Goal: Task Accomplishment & Management: Use online tool/utility

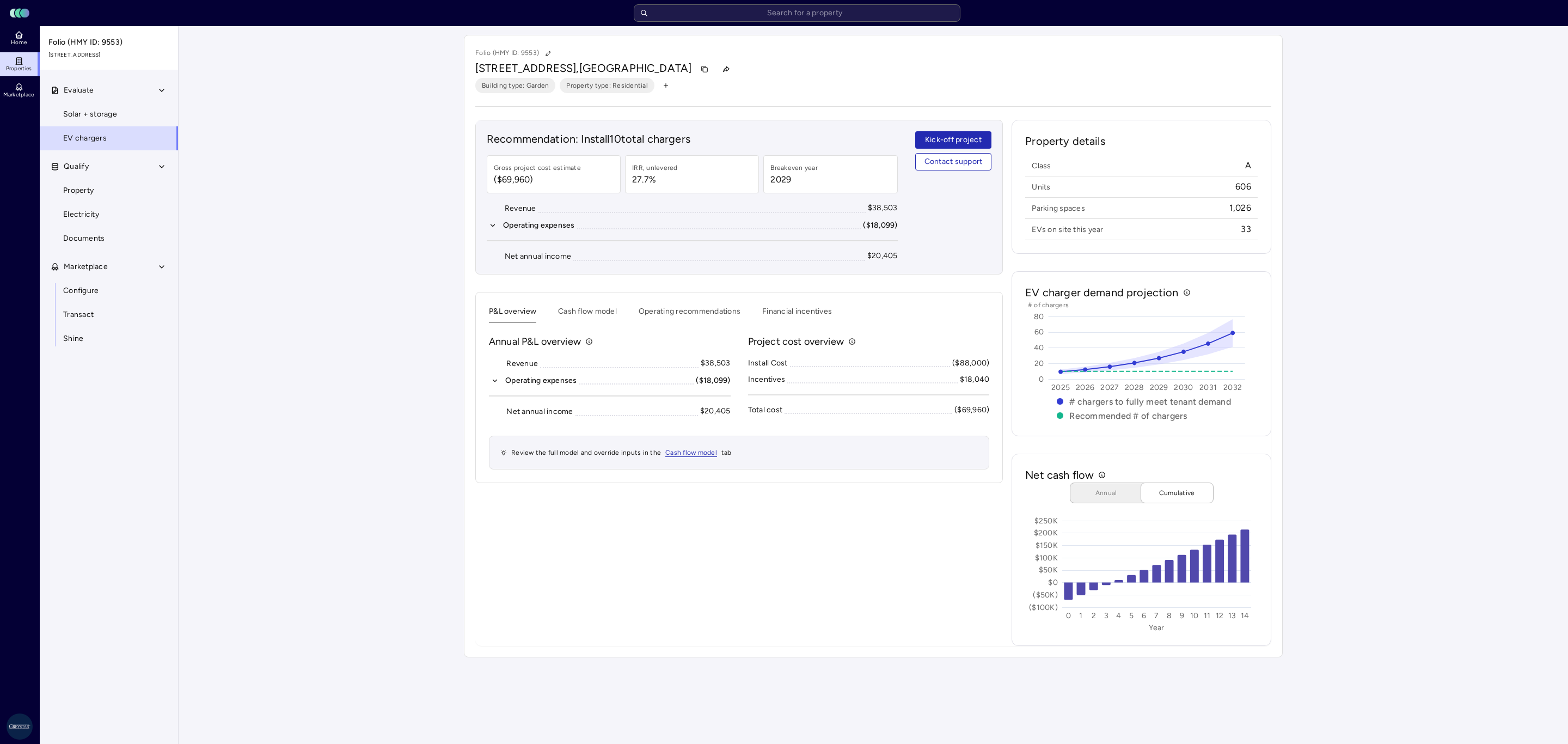
click at [740, 26] on div "Folio (HMY ID: 9553) [STREET_ADDRESS] Building type: Garden Property type: Resi…" at bounding box center [873, 346] width 836 height 640
click at [745, 18] on input "text" at bounding box center [797, 13] width 327 height 18
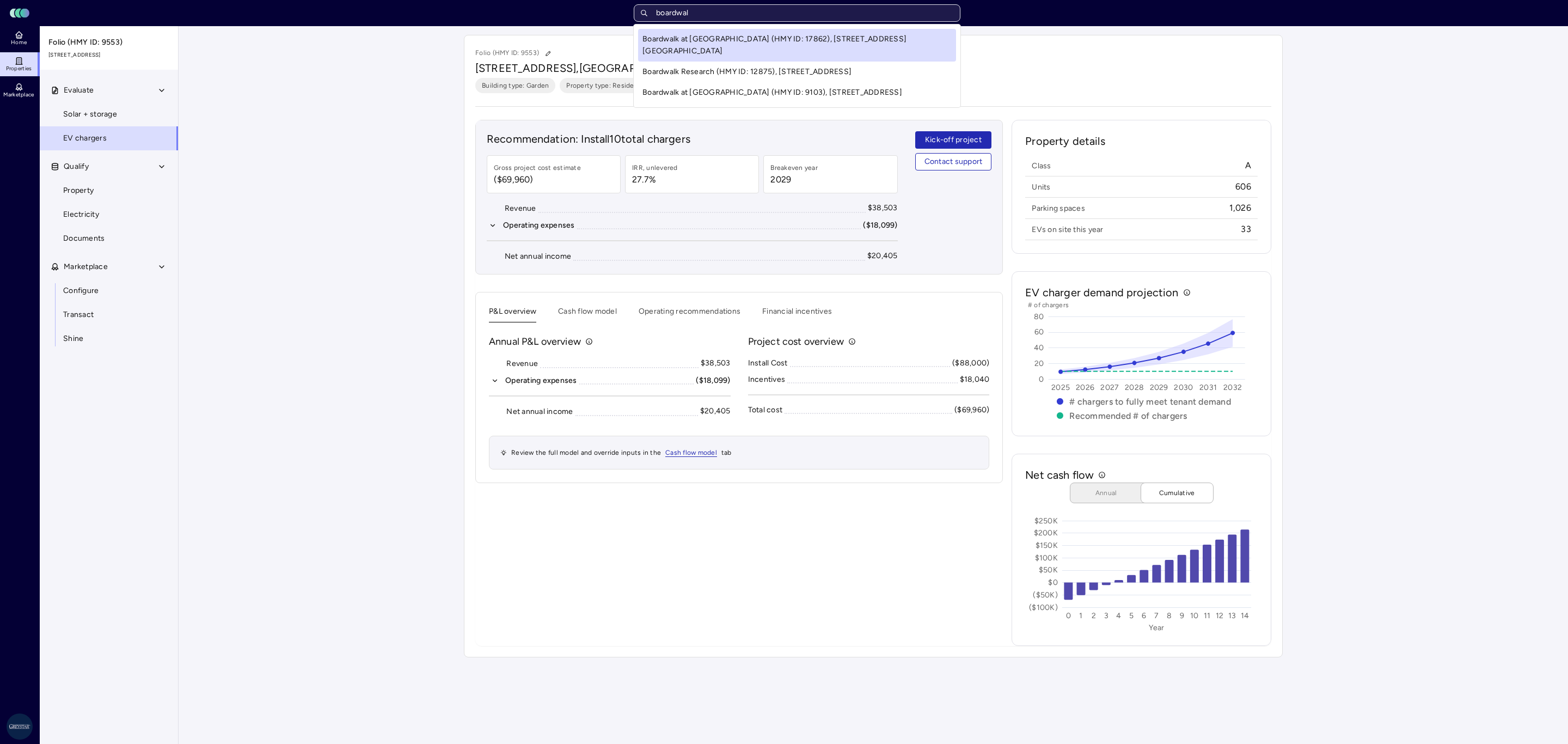
type input "boardwalk"
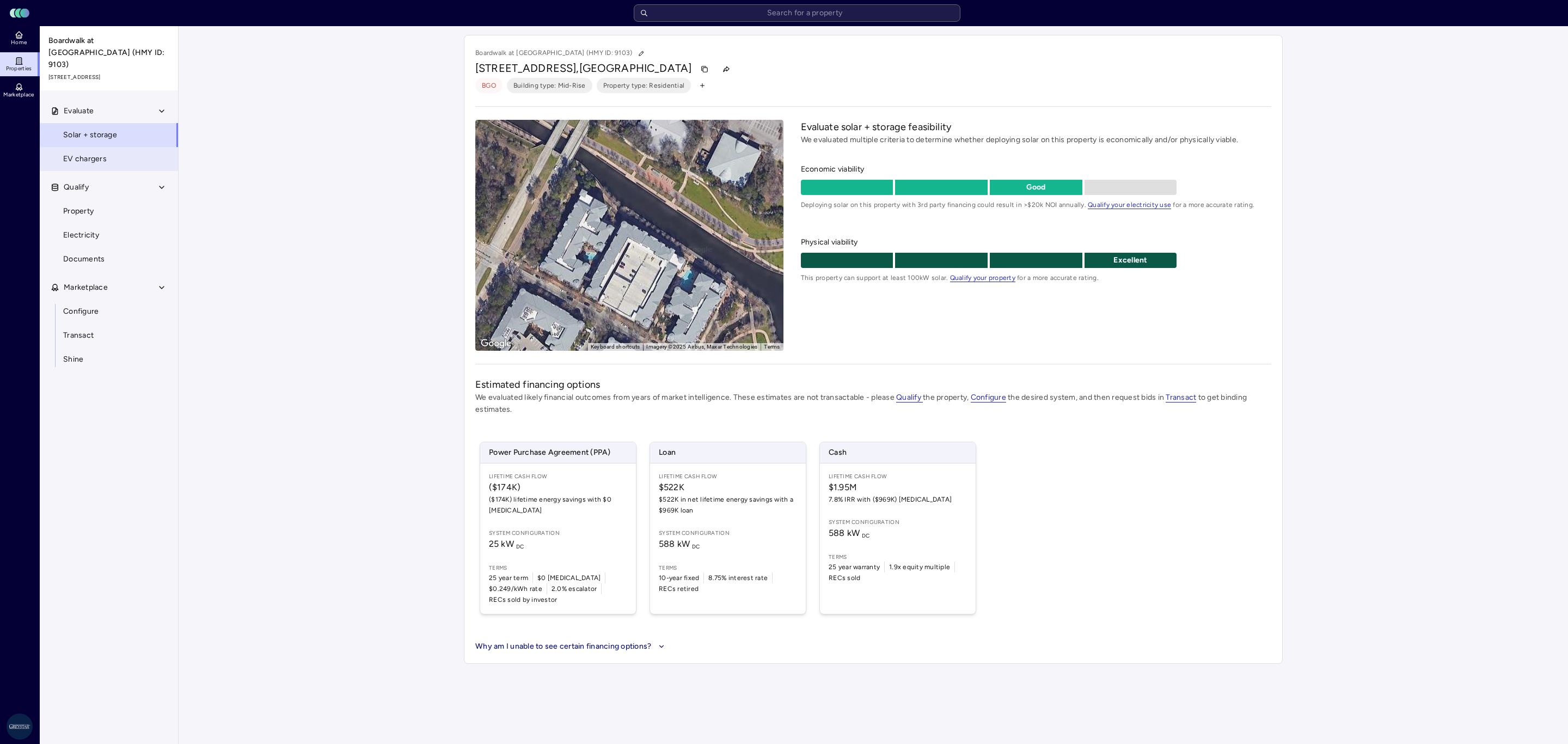
click at [123, 147] on link "EV chargers" at bounding box center [108, 159] width 139 height 24
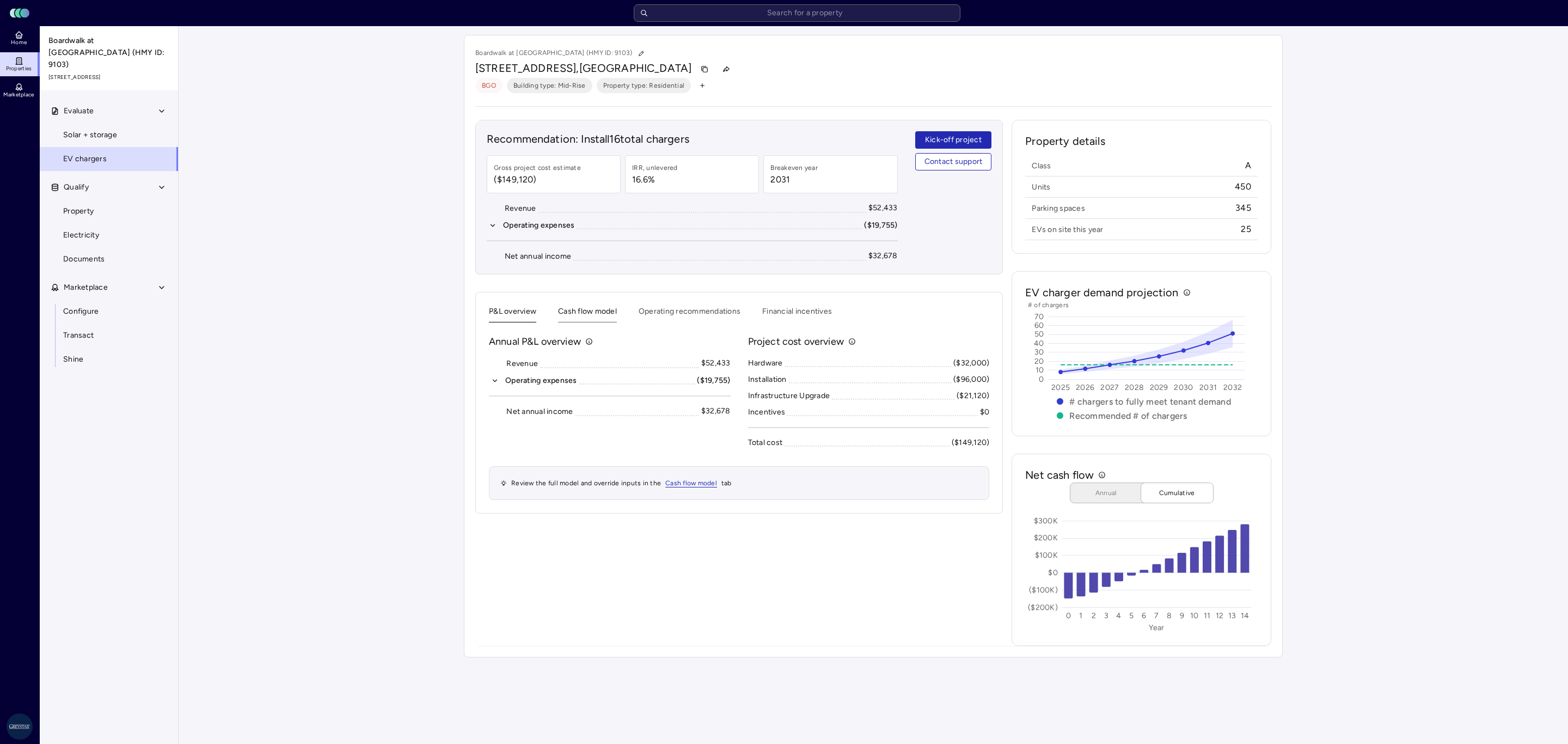
click at [579, 311] on button "Cash flow model" at bounding box center [587, 314] width 59 height 17
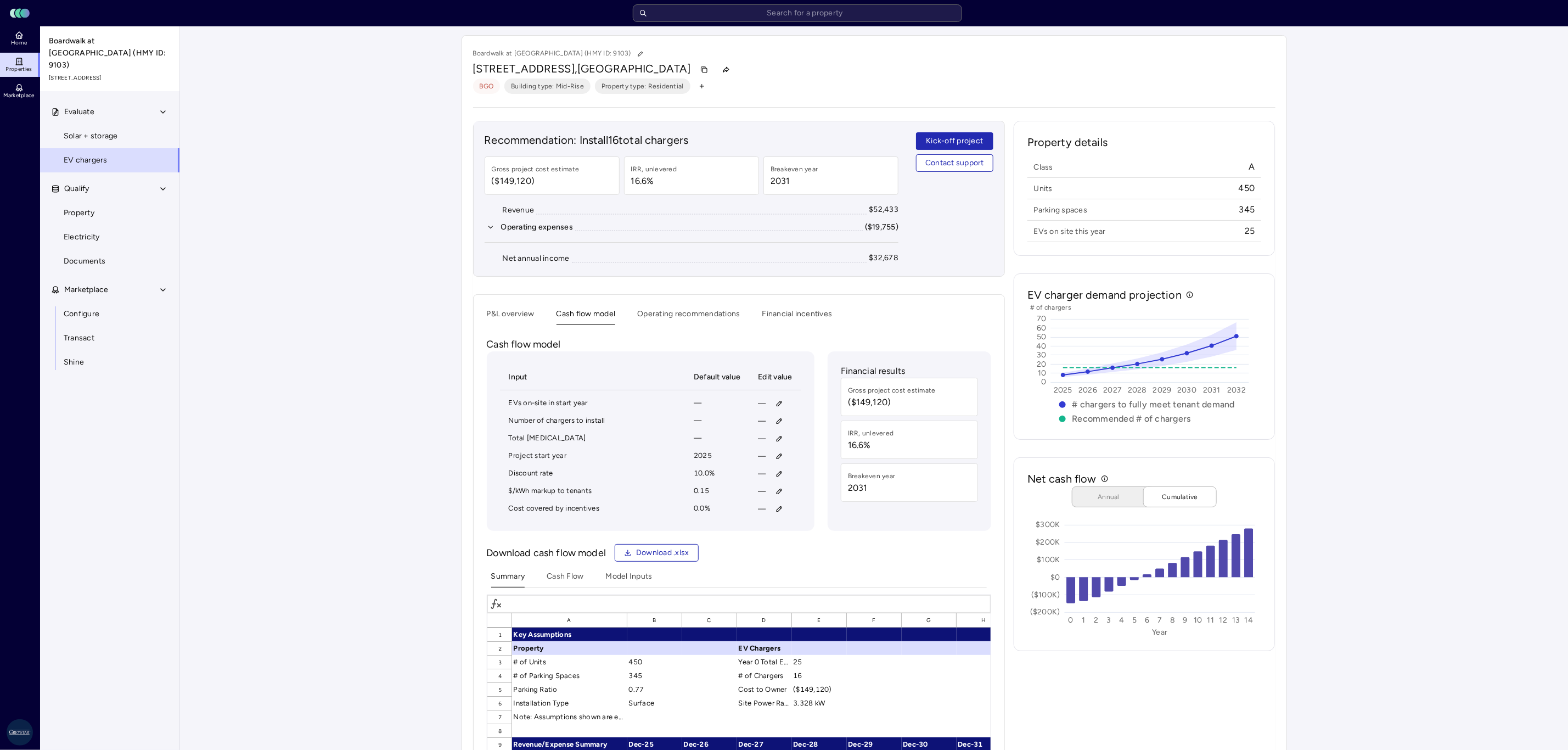
click at [671, 304] on div "P&L overview Cash flow model Operating recommendations Financial incentives Cas…" at bounding box center [739, 643] width 532 height 698
click at [786, 424] on button "button" at bounding box center [779, 421] width 18 height 18
type input "8"
click at [832, 497] on span "Save" at bounding box center [830, 497] width 18 height 12
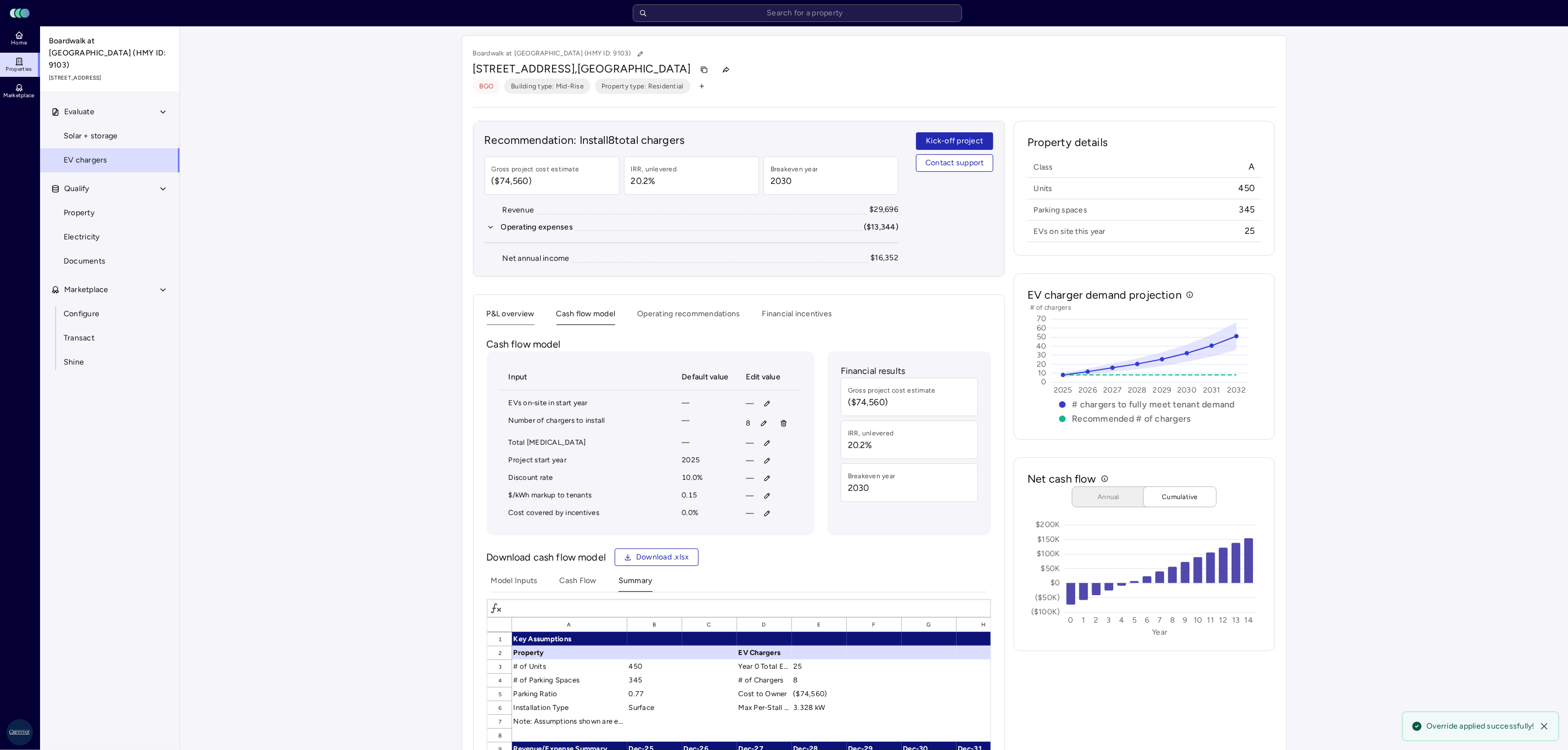
click at [520, 313] on button "P&L overview" at bounding box center [511, 317] width 48 height 17
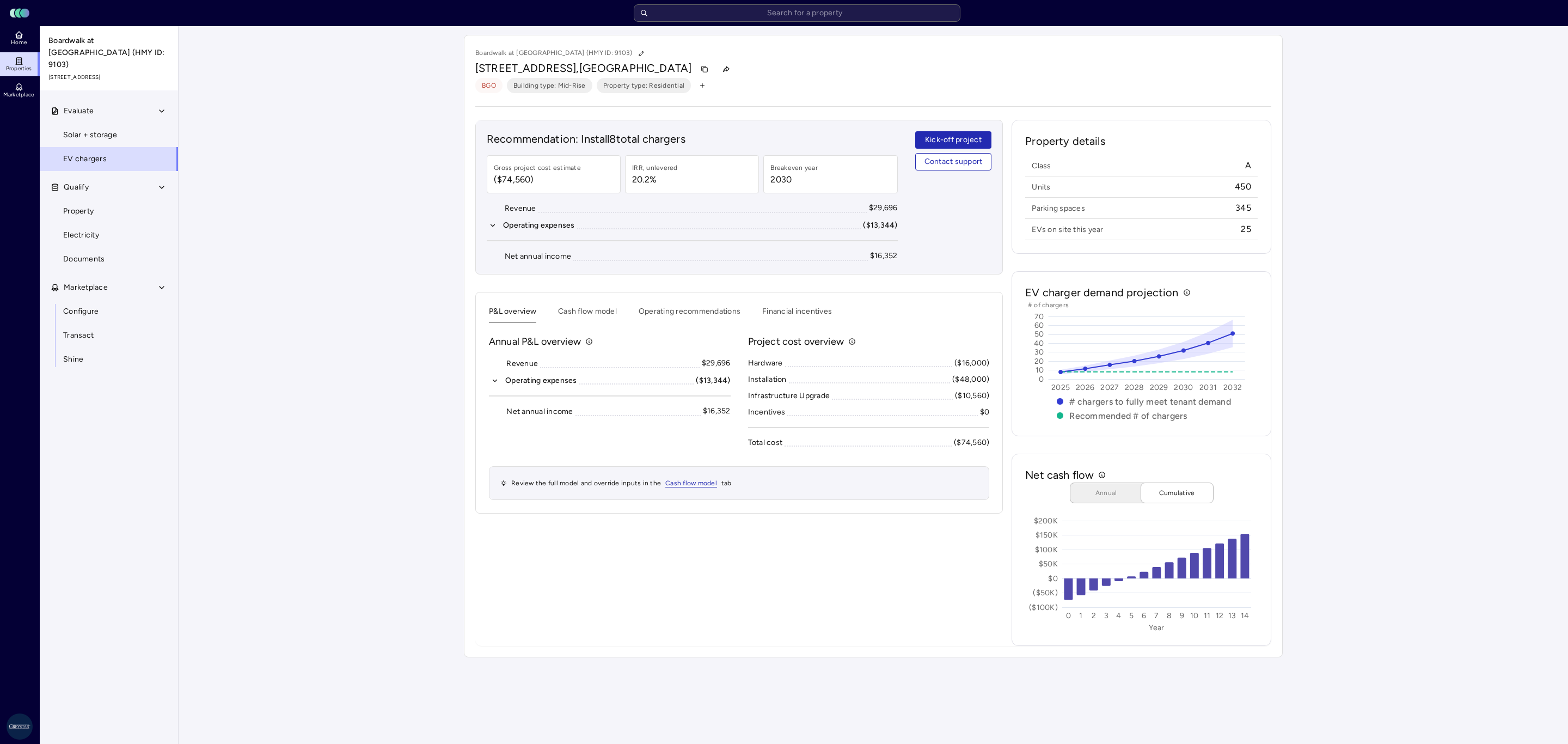
drag, startPoint x: 416, startPoint y: 464, endPoint x: 477, endPoint y: 488, distance: 65.6
click at [416, 464] on div "Your estimates have been updated Boardwalk at [GEOGRAPHIC_DATA] (HMY ID: 9103) …" at bounding box center [873, 346] width 1390 height 640
